Goal: Task Accomplishment & Management: Manage account settings

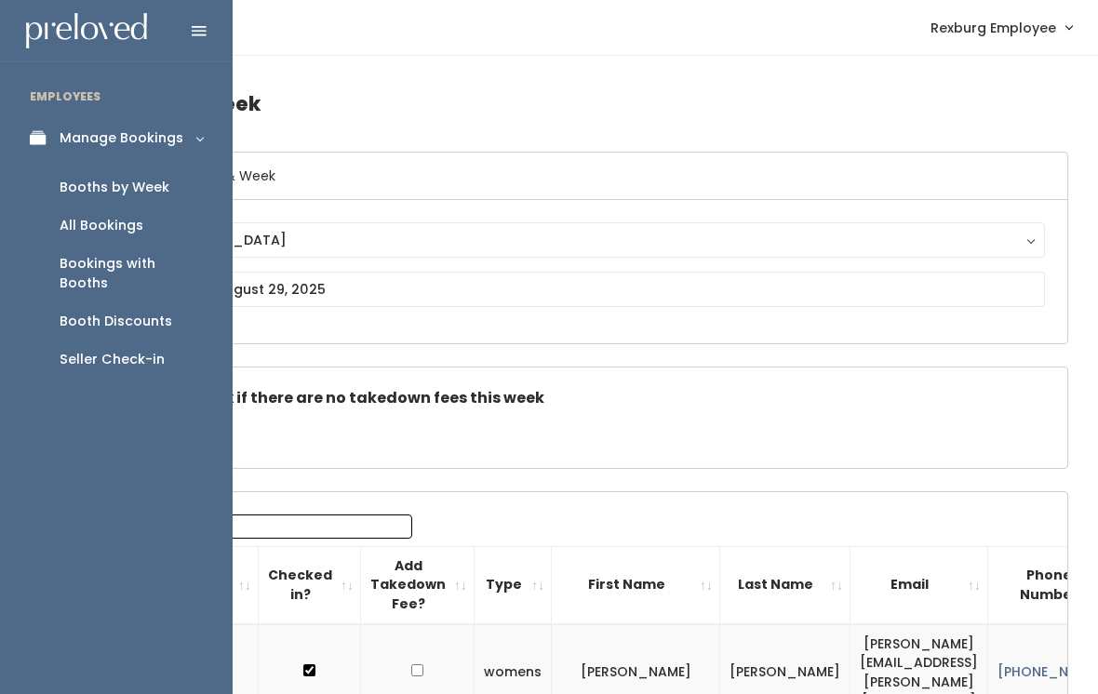
click at [142, 312] on div "Booth Discounts" at bounding box center [116, 322] width 113 height 20
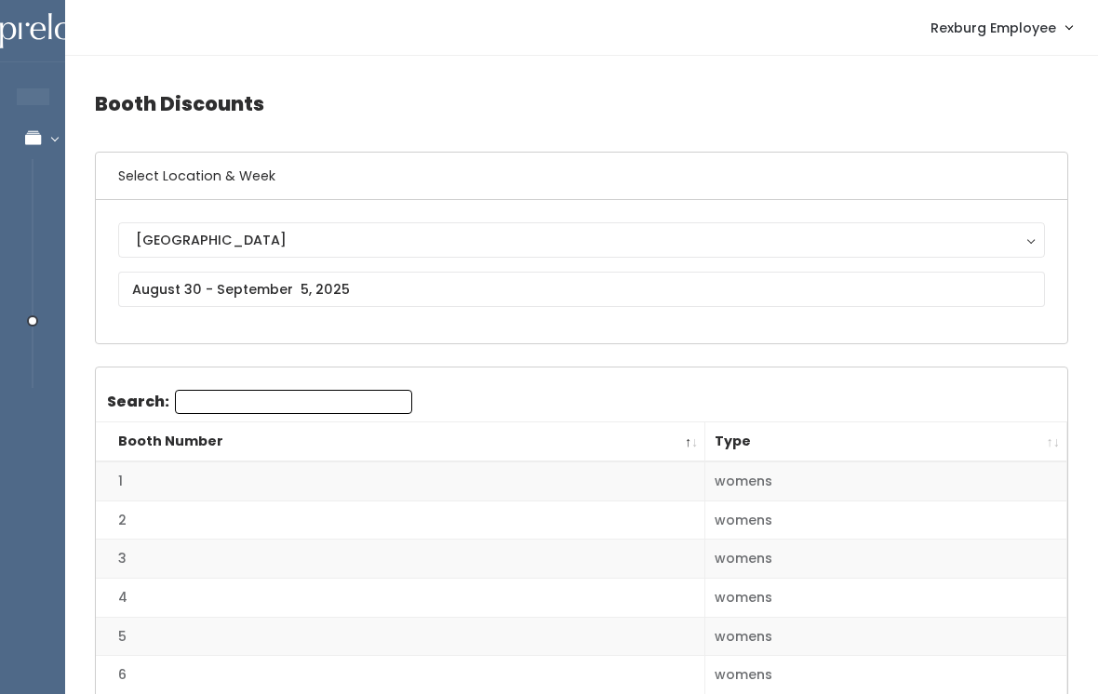
click at [368, 236] on div "[GEOGRAPHIC_DATA]" at bounding box center [582, 240] width 892 height 20
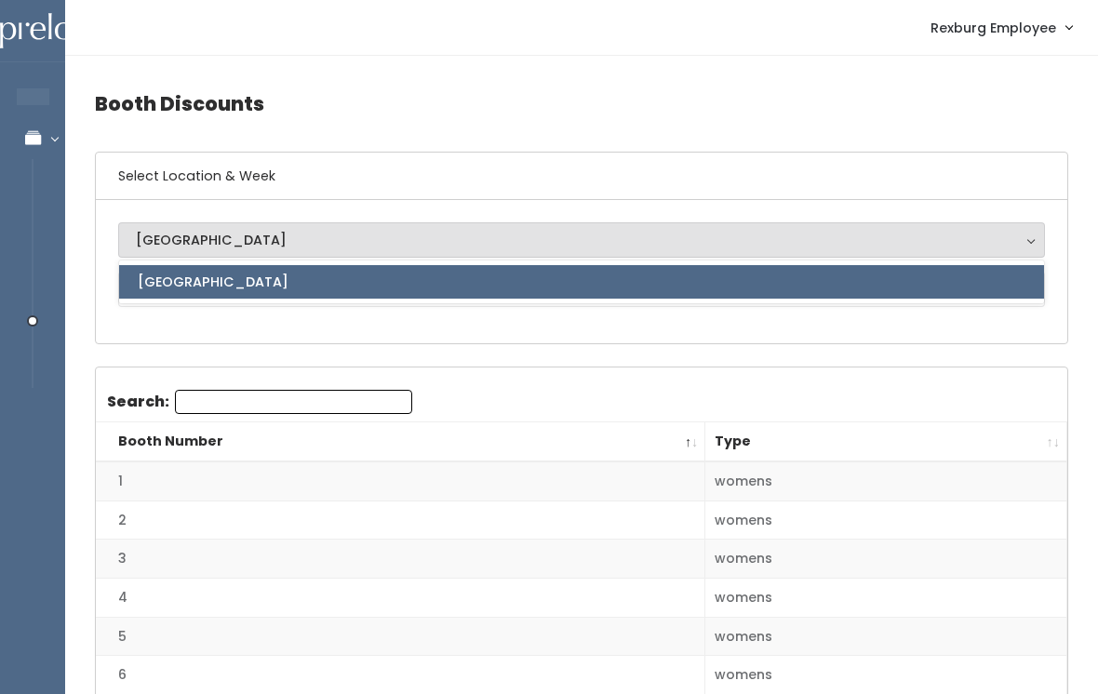
click at [371, 329] on div "Rexburg Rexburg Rexburg" at bounding box center [582, 271] width 972 height 143
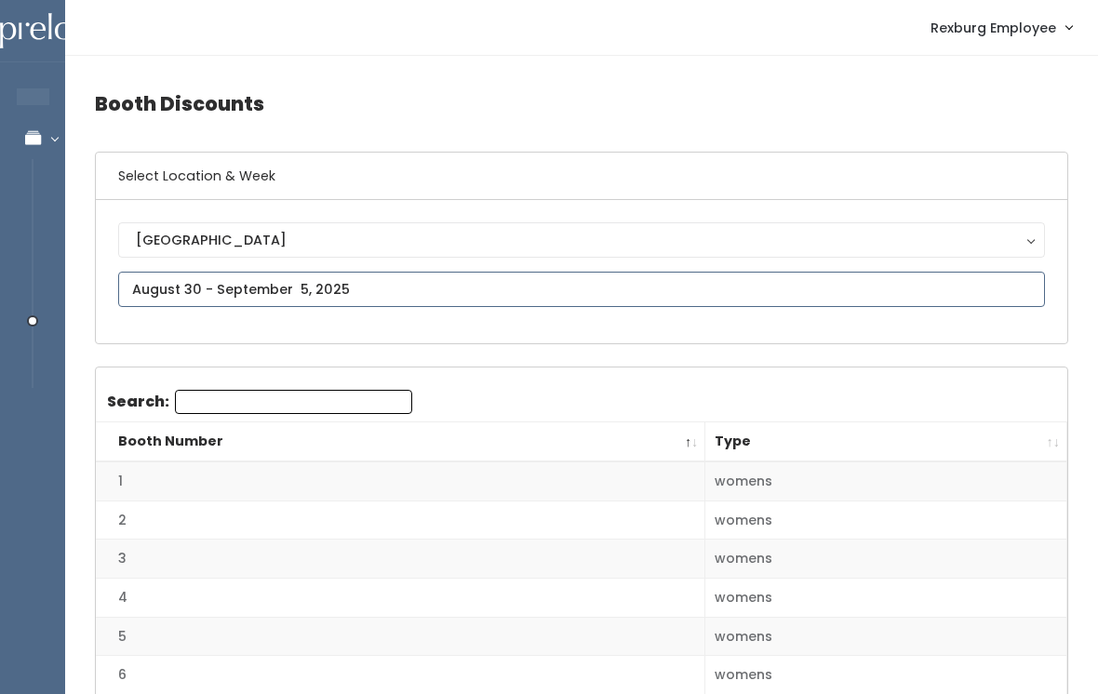
click at [338, 283] on input "text" at bounding box center [581, 289] width 927 height 35
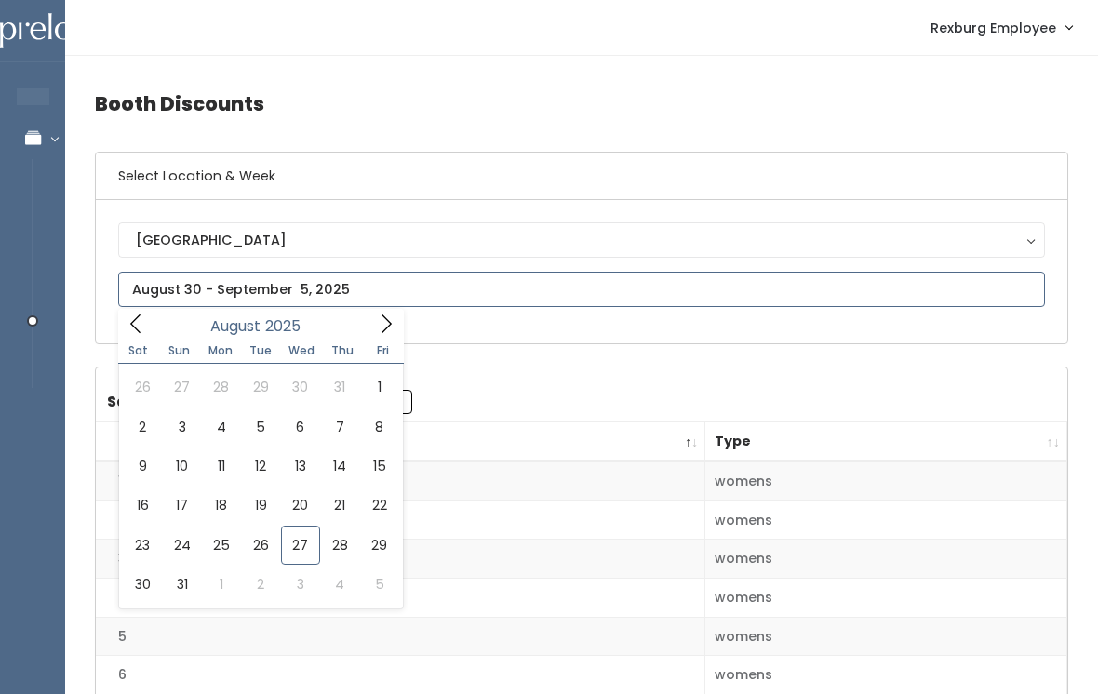
type input "August 23 to August 29"
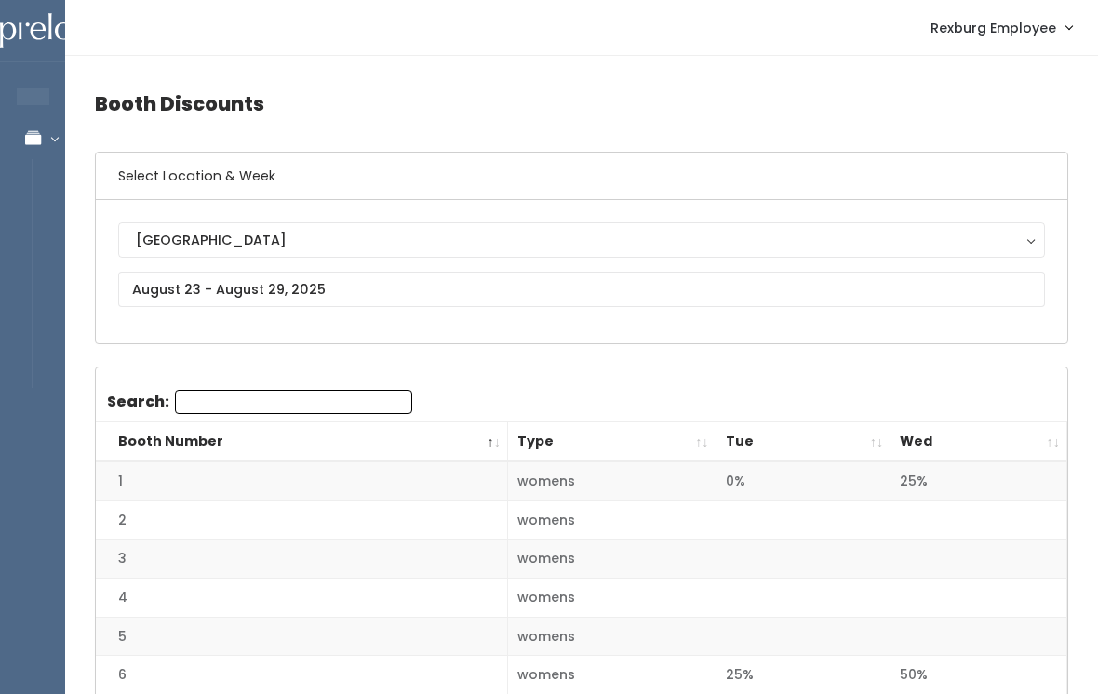
click at [1058, 451] on th "Wed" at bounding box center [979, 443] width 177 height 40
click at [1053, 445] on th "Wed" at bounding box center [979, 443] width 177 height 40
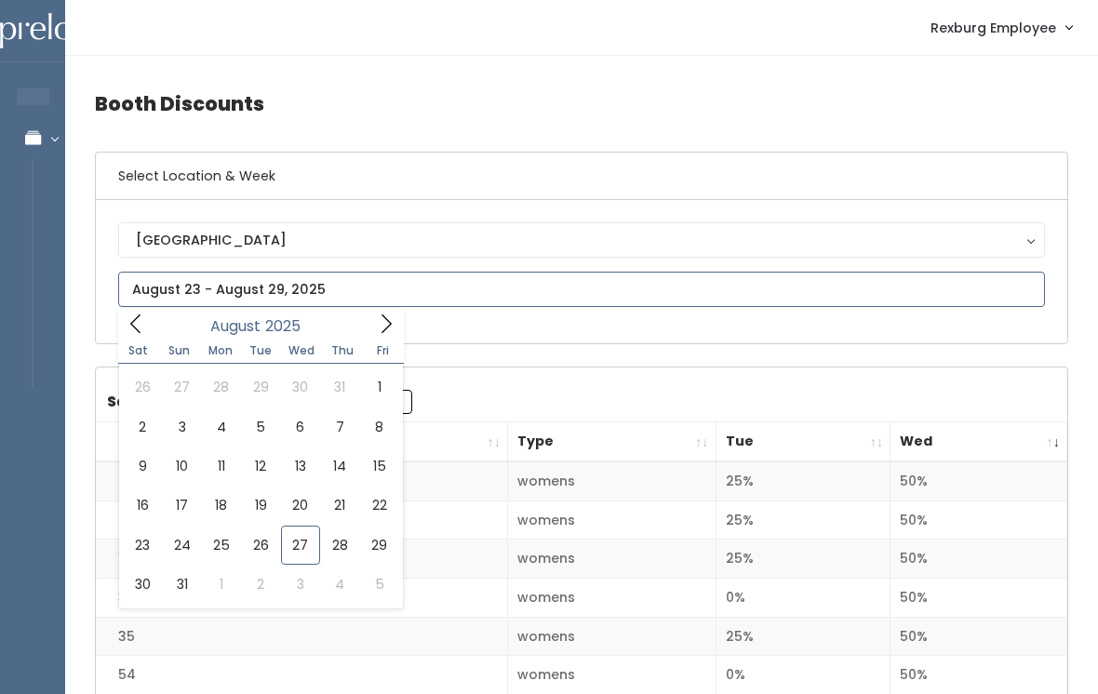
click at [389, 318] on icon at bounding box center [386, 324] width 20 height 20
click at [392, 329] on icon at bounding box center [386, 324] width 20 height 20
click at [148, 329] on span at bounding box center [135, 323] width 35 height 29
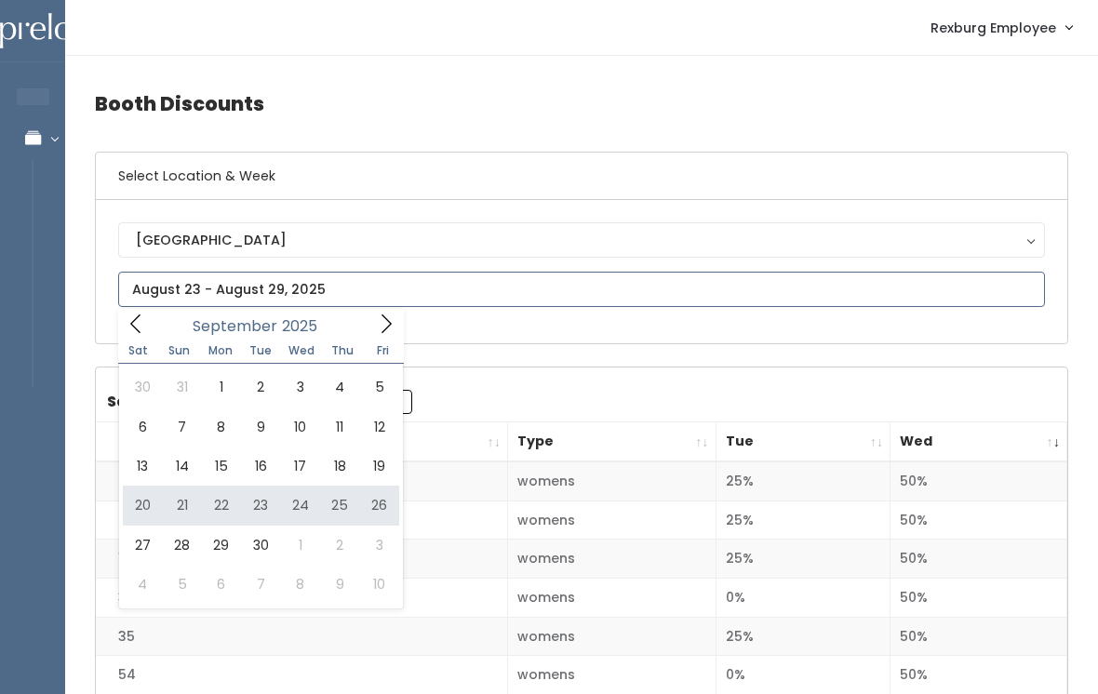
type input "September 20 to September 26"
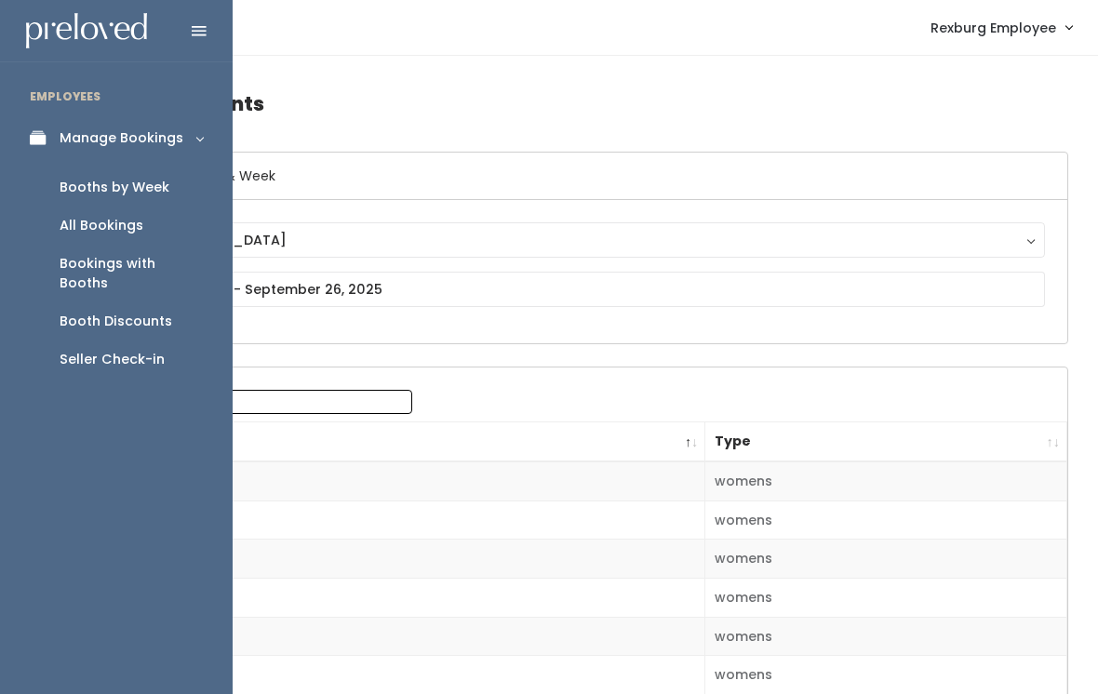
click at [154, 186] on div "Booths by Week" at bounding box center [115, 188] width 110 height 20
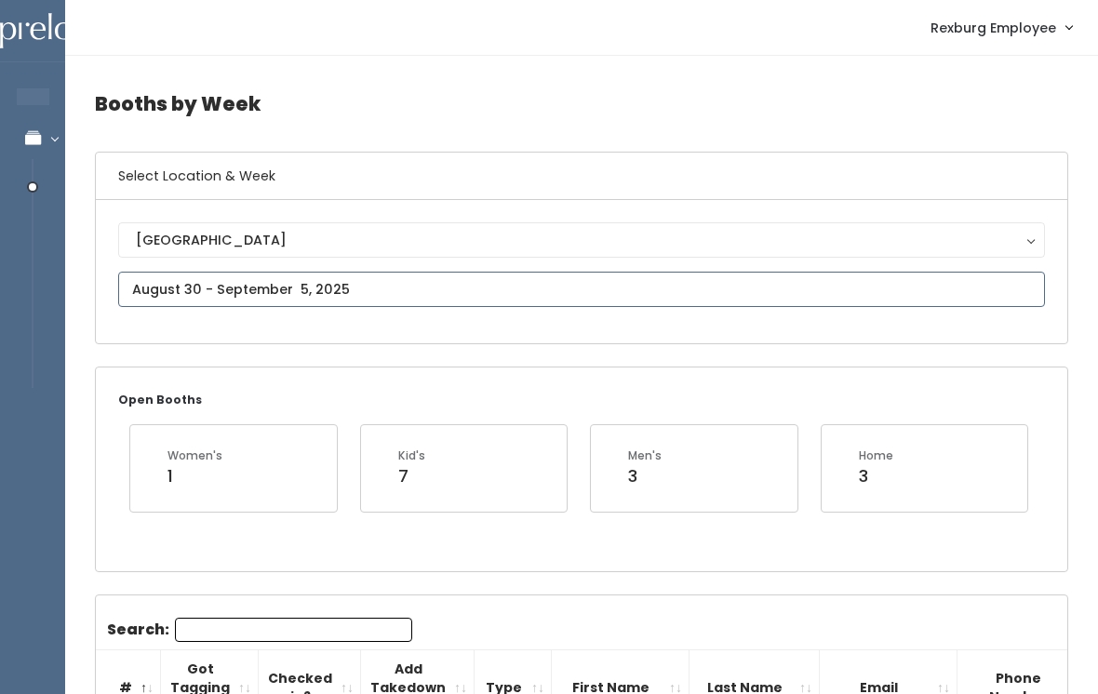
click at [429, 296] on input "text" at bounding box center [581, 289] width 927 height 35
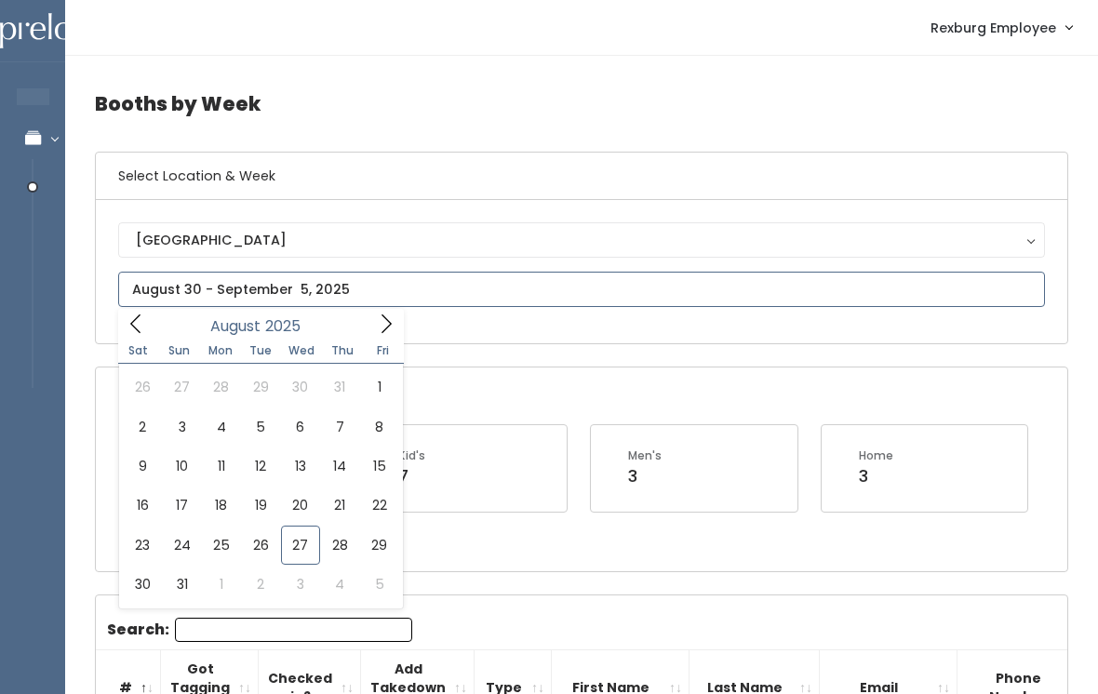
click at [374, 319] on span at bounding box center [386, 323] width 35 height 29
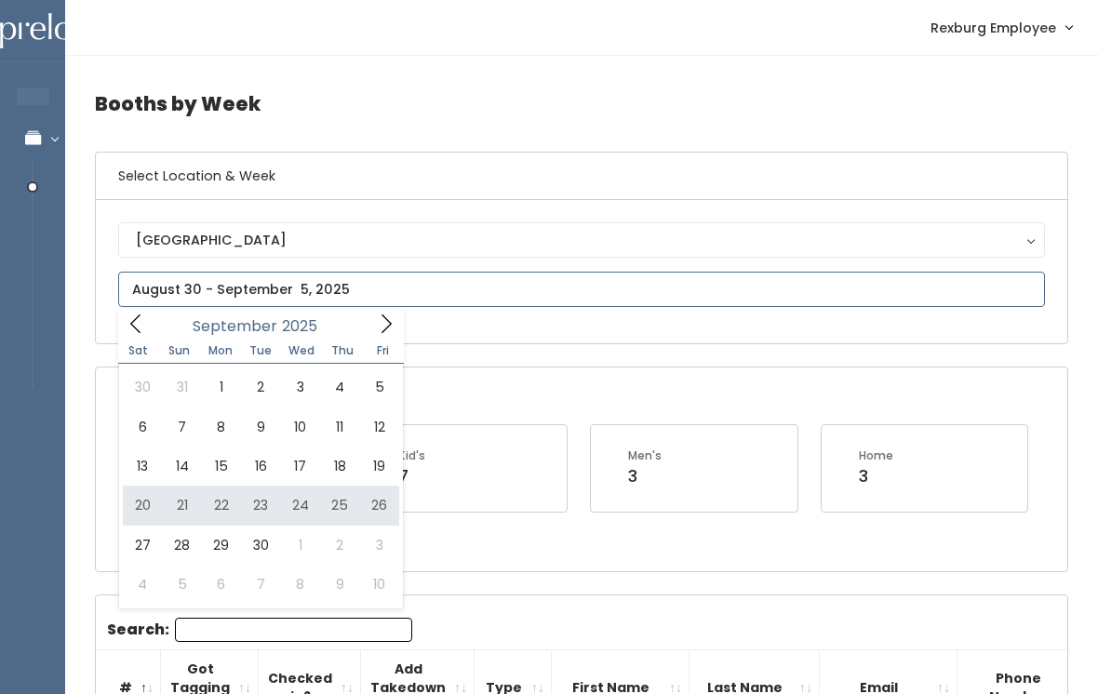
type input "September 20 to September 26"
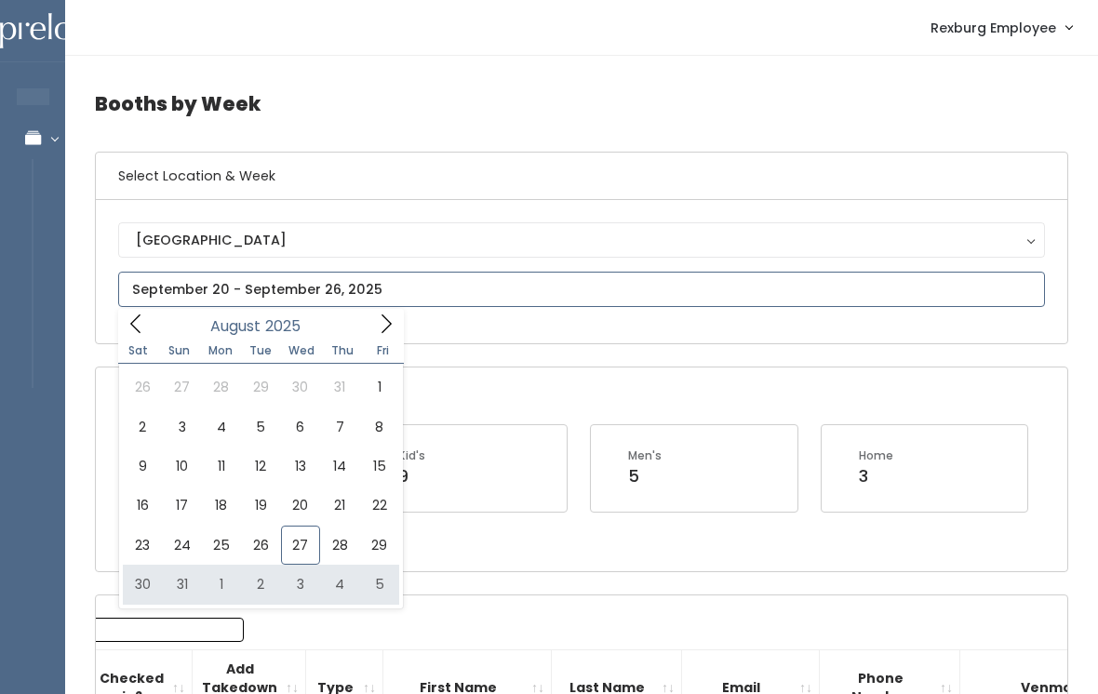
type input "[DATE] to [DATE]"
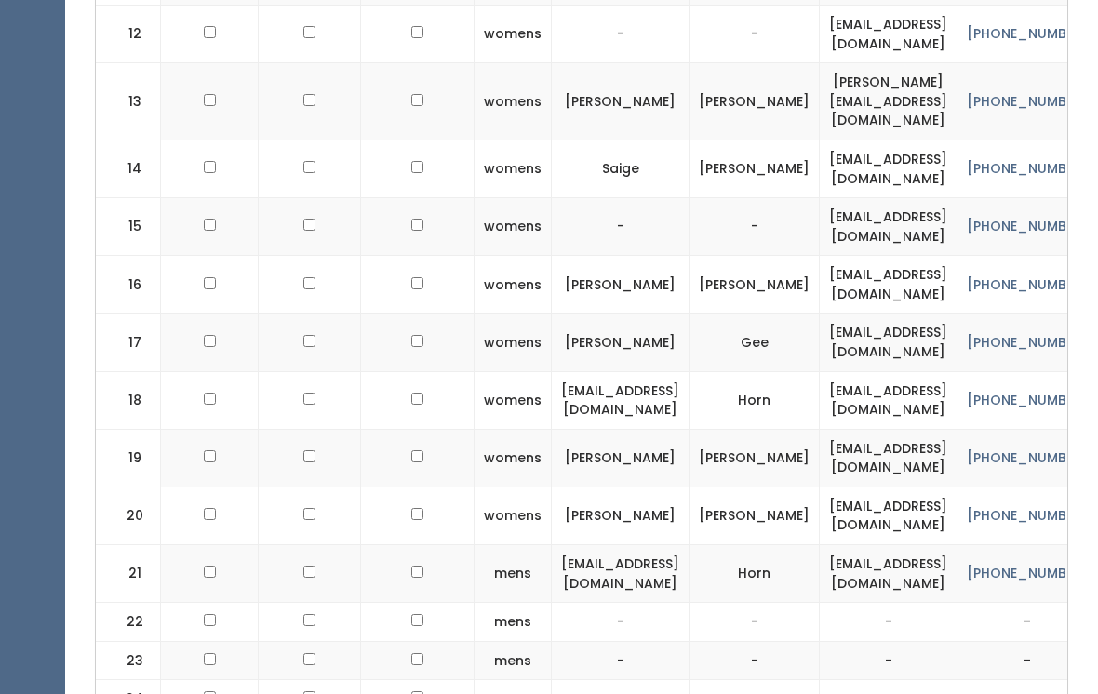
scroll to position [1359, 0]
checkbox input "true"
